Goal: Information Seeking & Learning: Learn about a topic

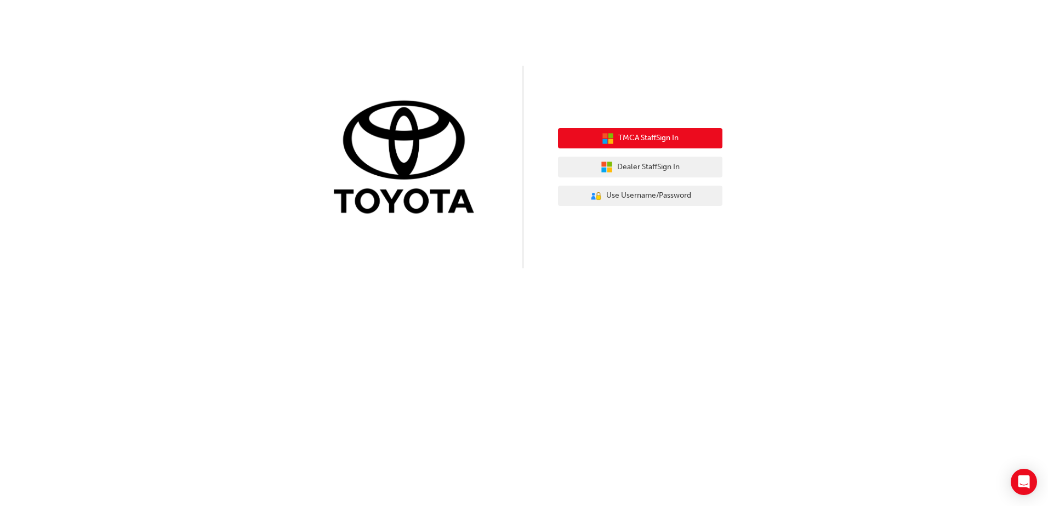
click at [639, 141] on span "TMCA Staff Sign In" at bounding box center [648, 138] width 60 height 13
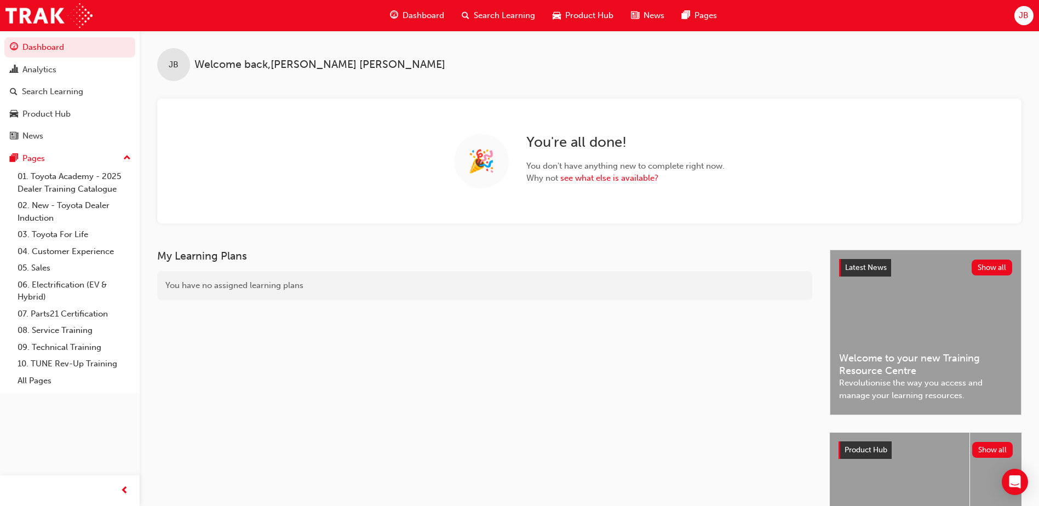
drag, startPoint x: 46, startPoint y: 96, endPoint x: 7, endPoint y: 148, distance: 65.0
click at [46, 96] on div "Search Learning" at bounding box center [52, 91] width 61 height 13
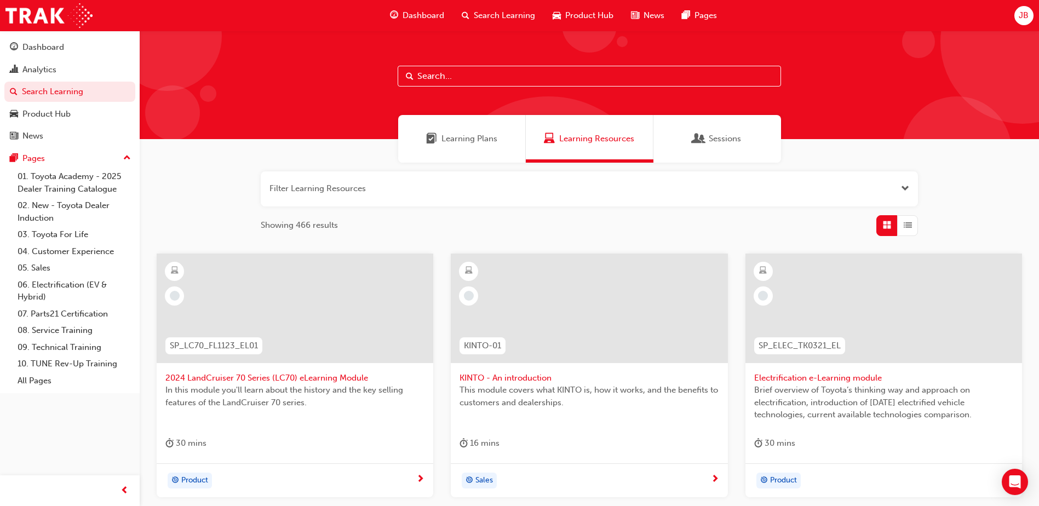
click at [477, 79] on input "text" at bounding box center [590, 76] width 384 height 21
paste input "TFLR2025PT1"
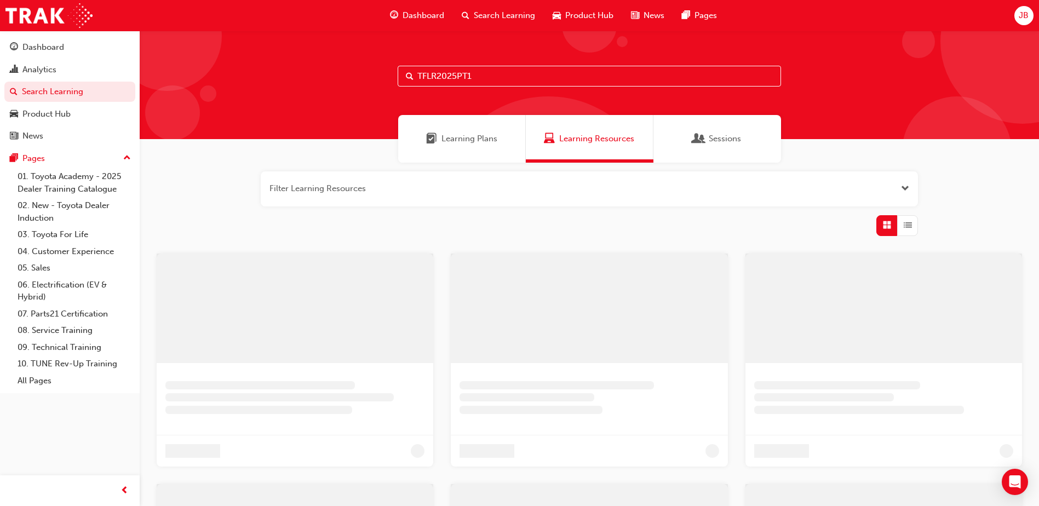
type input "TFLR2025PT1"
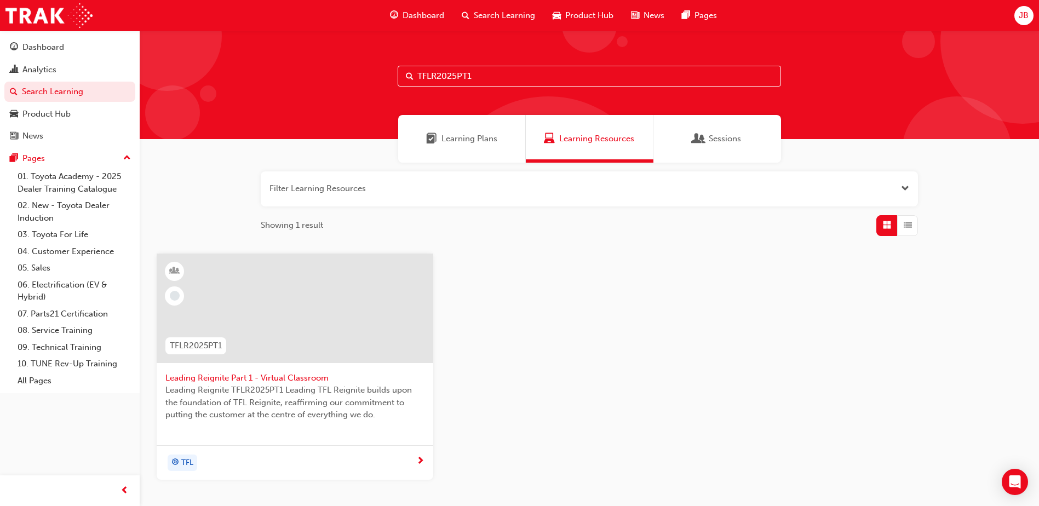
click at [294, 462] on div "TFL" at bounding box center [290, 463] width 251 height 16
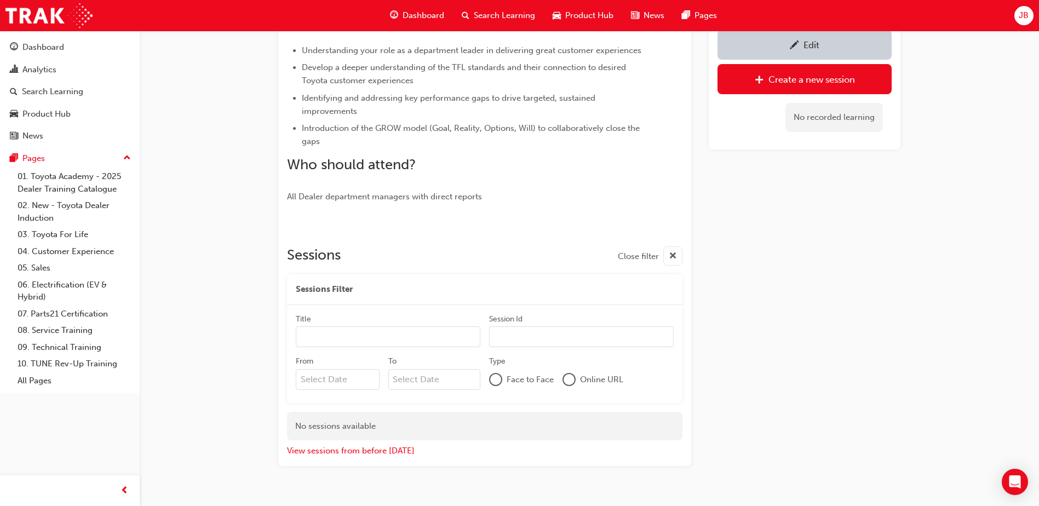
scroll to position [310, 0]
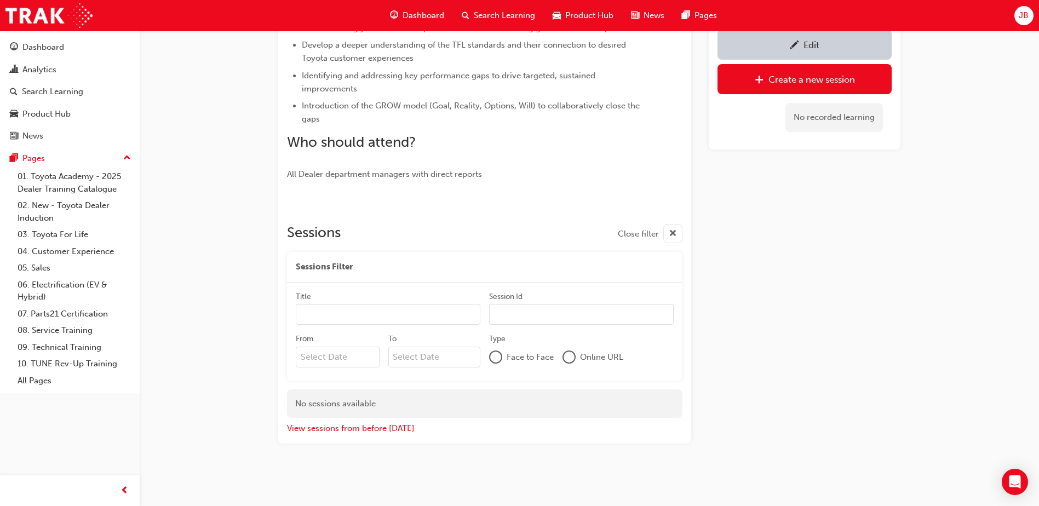
click at [337, 351] on input "From" at bounding box center [338, 357] width 84 height 21
click at [328, 467] on div "22" at bounding box center [325, 469] width 14 height 14
click at [328, 368] on input "From Previous Month Next Month [DATE] Su Mo Tu We Th Fr Sa 31 1 2 3 4 5 6 7 8 9…" at bounding box center [338, 357] width 84 height 21
type input "[DATE]"
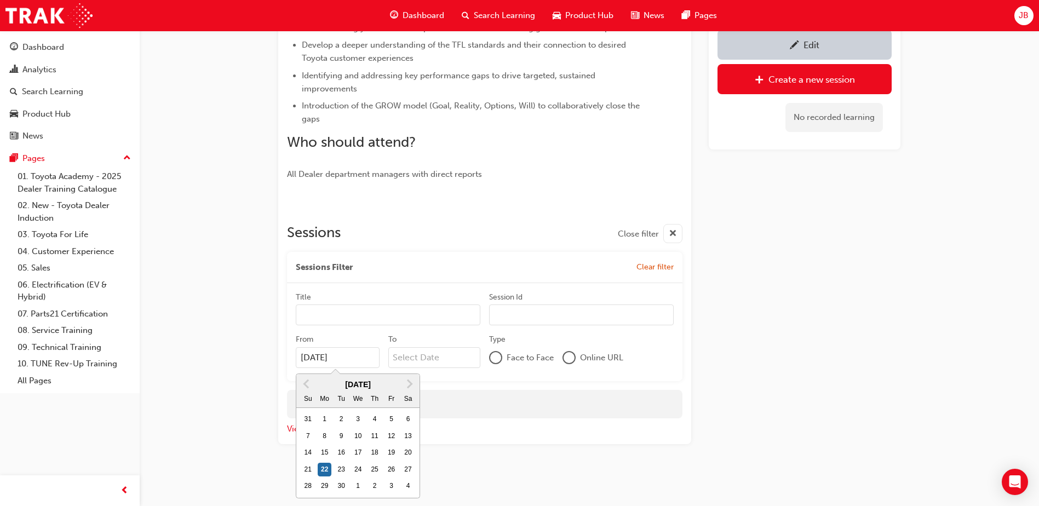
click at [422, 357] on input "To" at bounding box center [434, 357] width 93 height 21
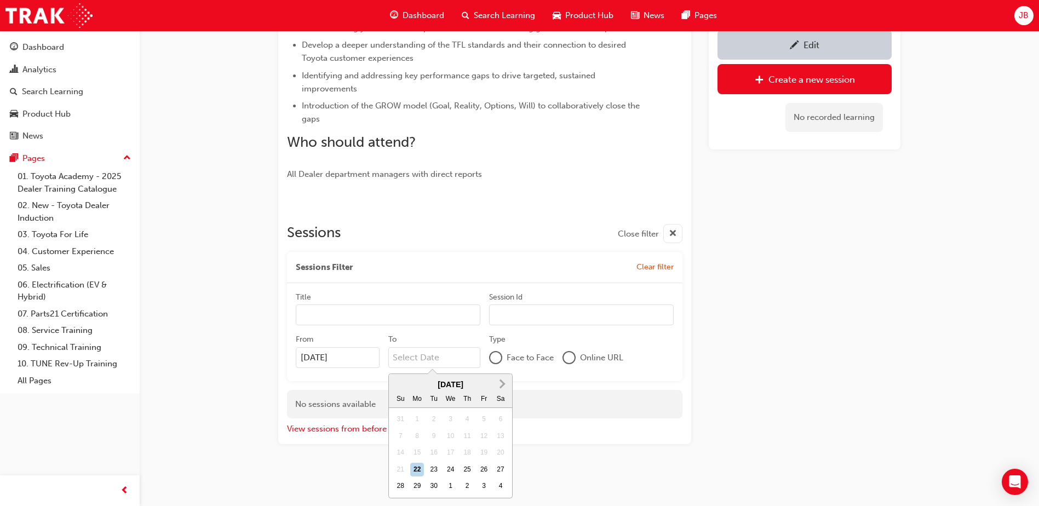
click at [505, 387] on button "Next Month" at bounding box center [503, 384] width 18 height 18
click at [485, 487] on div "31" at bounding box center [484, 486] width 14 height 14
click at [481, 368] on input "To [DATE] Previous Month Next Month [DATE] Su Mo Tu We Th Fr Sa 28 29 30 1 2 3 …" at bounding box center [434, 357] width 93 height 21
type input "[DATE]"
click at [772, 373] on div "Edit Create a new session No recorded learning" at bounding box center [805, 116] width 192 height 655
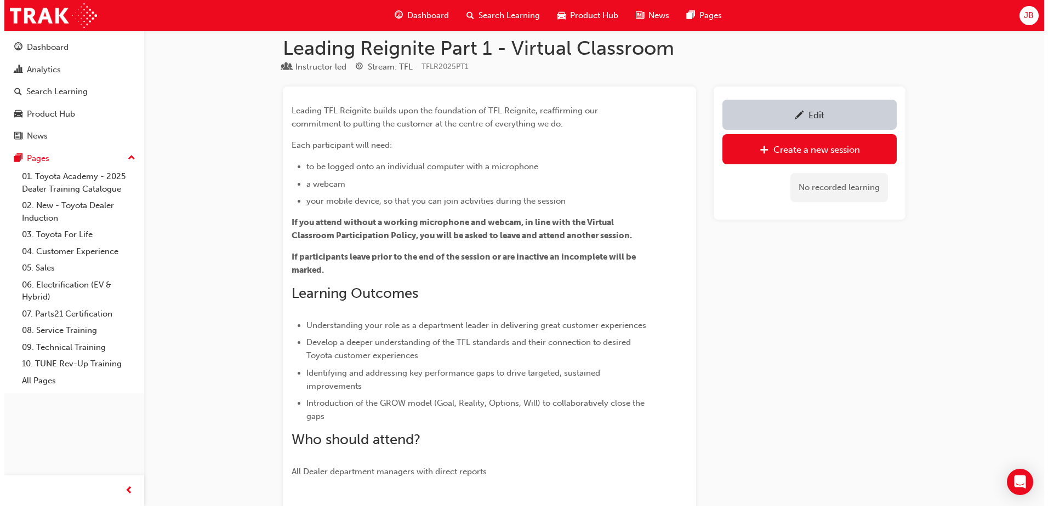
scroll to position [0, 0]
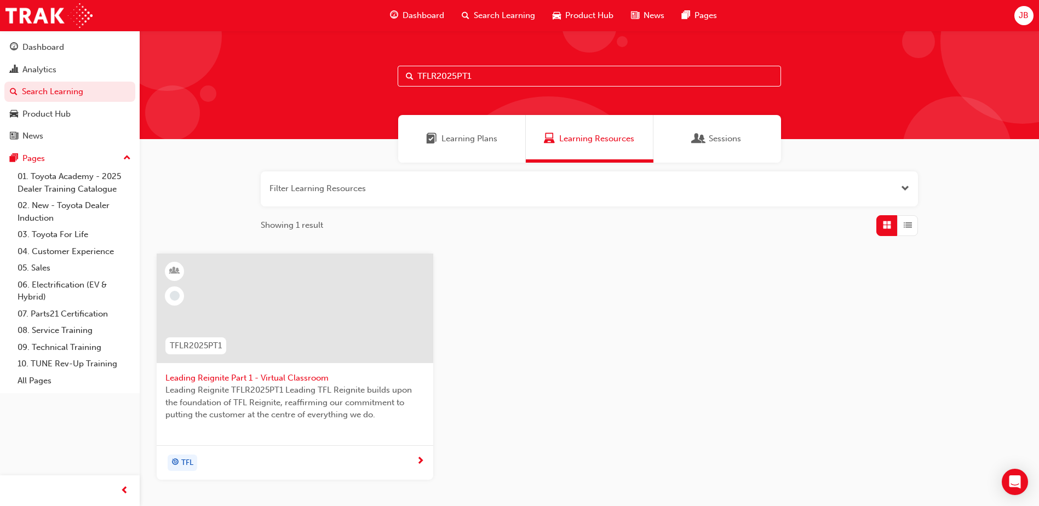
click at [482, 80] on input "TFLR2025PT1" at bounding box center [590, 76] width 384 height 21
type input "TFLR2025PT2"
click at [270, 374] on span "Leading Reignite Part 2 - Virtual Classroom" at bounding box center [294, 378] width 259 height 13
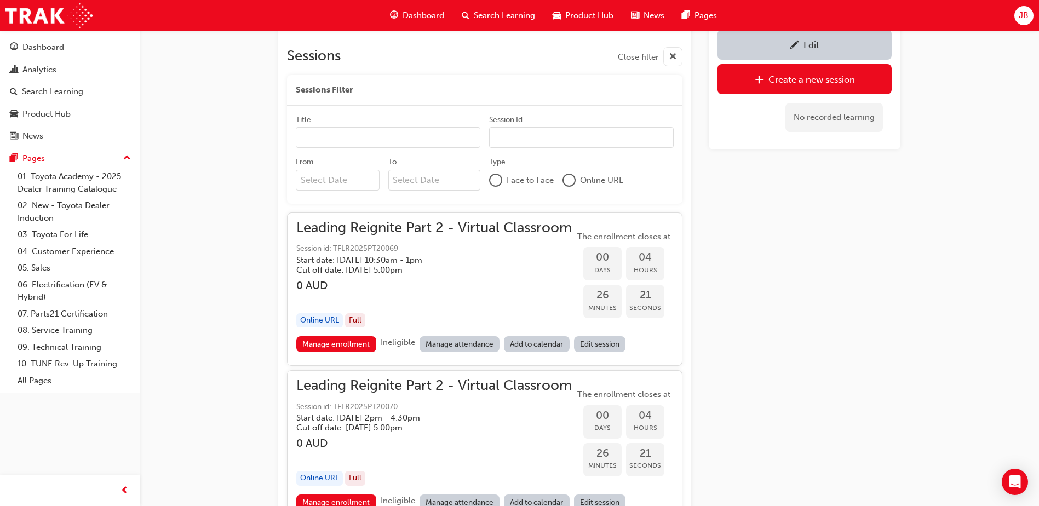
scroll to position [584, 0]
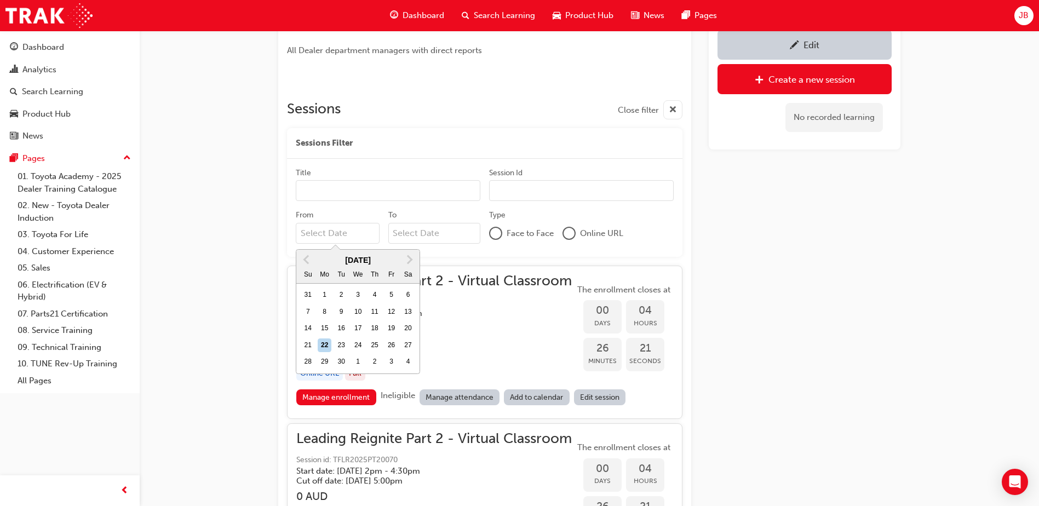
click at [325, 237] on input "From Previous Month Next Month [DATE] Su Mo Tu We Th Fr Sa 31 1 2 3 4 5 6 7 8 9…" at bounding box center [338, 233] width 84 height 21
click at [341, 345] on div "23" at bounding box center [341, 346] width 14 height 14
click at [341, 244] on input "From Previous Month Next Month [DATE] Su Mo Tu We Th Fr Sa 31 1 2 3 4 5 6 7 8 9…" at bounding box center [338, 233] width 84 height 21
type input "[DATE]"
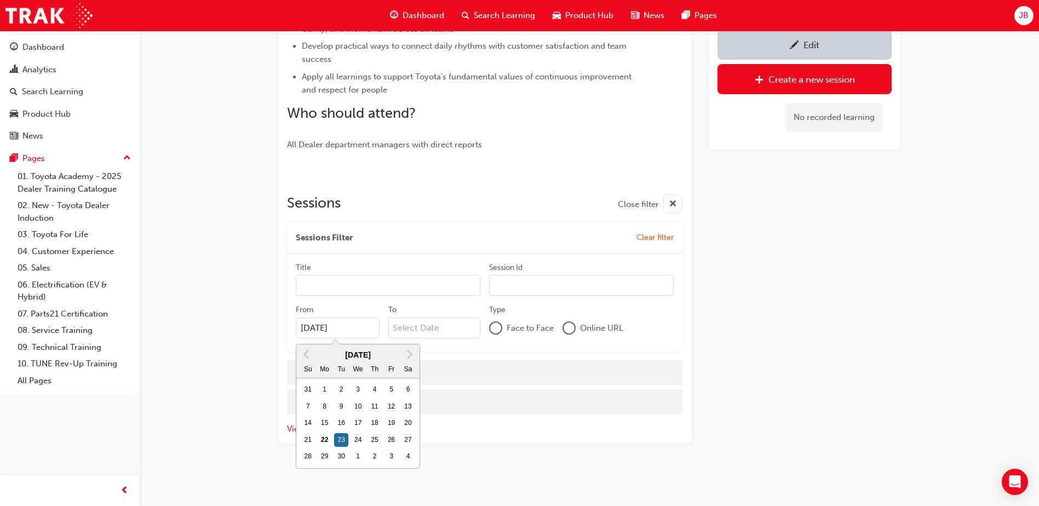
scroll to position [489, 0]
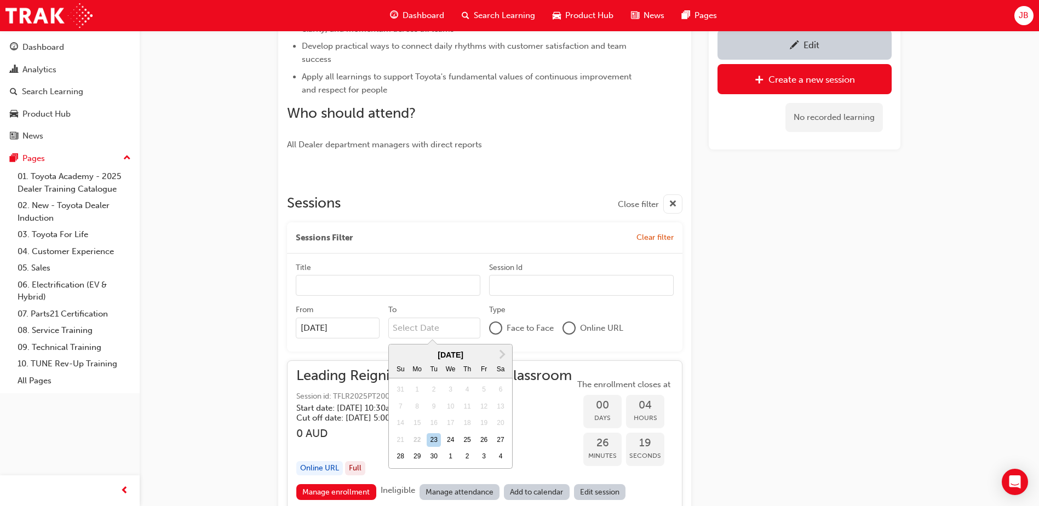
click at [414, 325] on input "To Next Month [DATE] Su Mo Tu We Th Fr Sa 31 1 2 3 4 5 6 7 8 9 10 11 12 13 14 1…" at bounding box center [434, 328] width 93 height 21
click at [504, 357] on button "Next Month" at bounding box center [503, 355] width 18 height 18
click at [483, 458] on div "31" at bounding box center [484, 457] width 14 height 14
click at [481, 339] on input "To [DATE] Previous Month Next Month [DATE] Su Mo Tu We Th Fr Sa 28 29 30 1 2 3 …" at bounding box center [434, 328] width 93 height 21
type input "[DATE]"
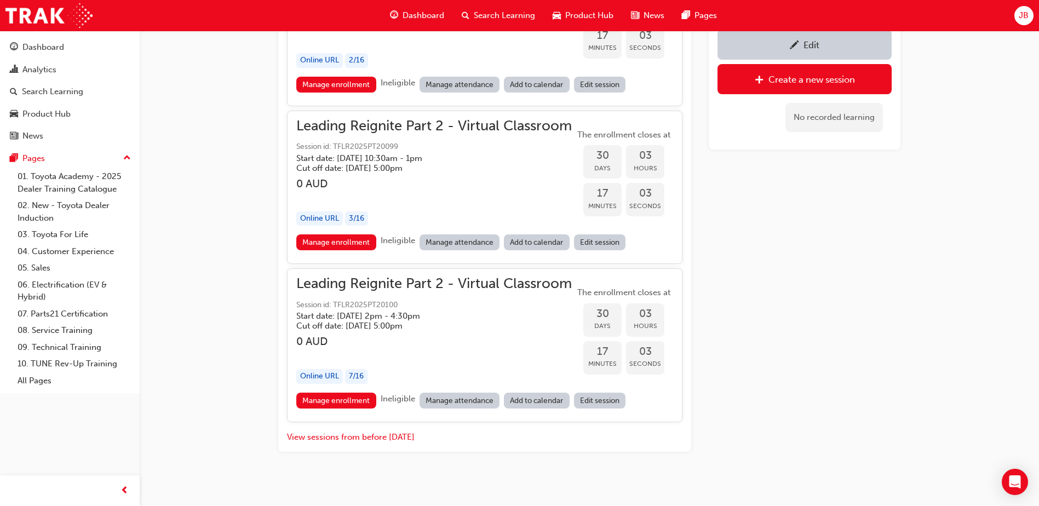
scroll to position [5475, 0]
